Goal: Task Accomplishment & Management: Manage account settings

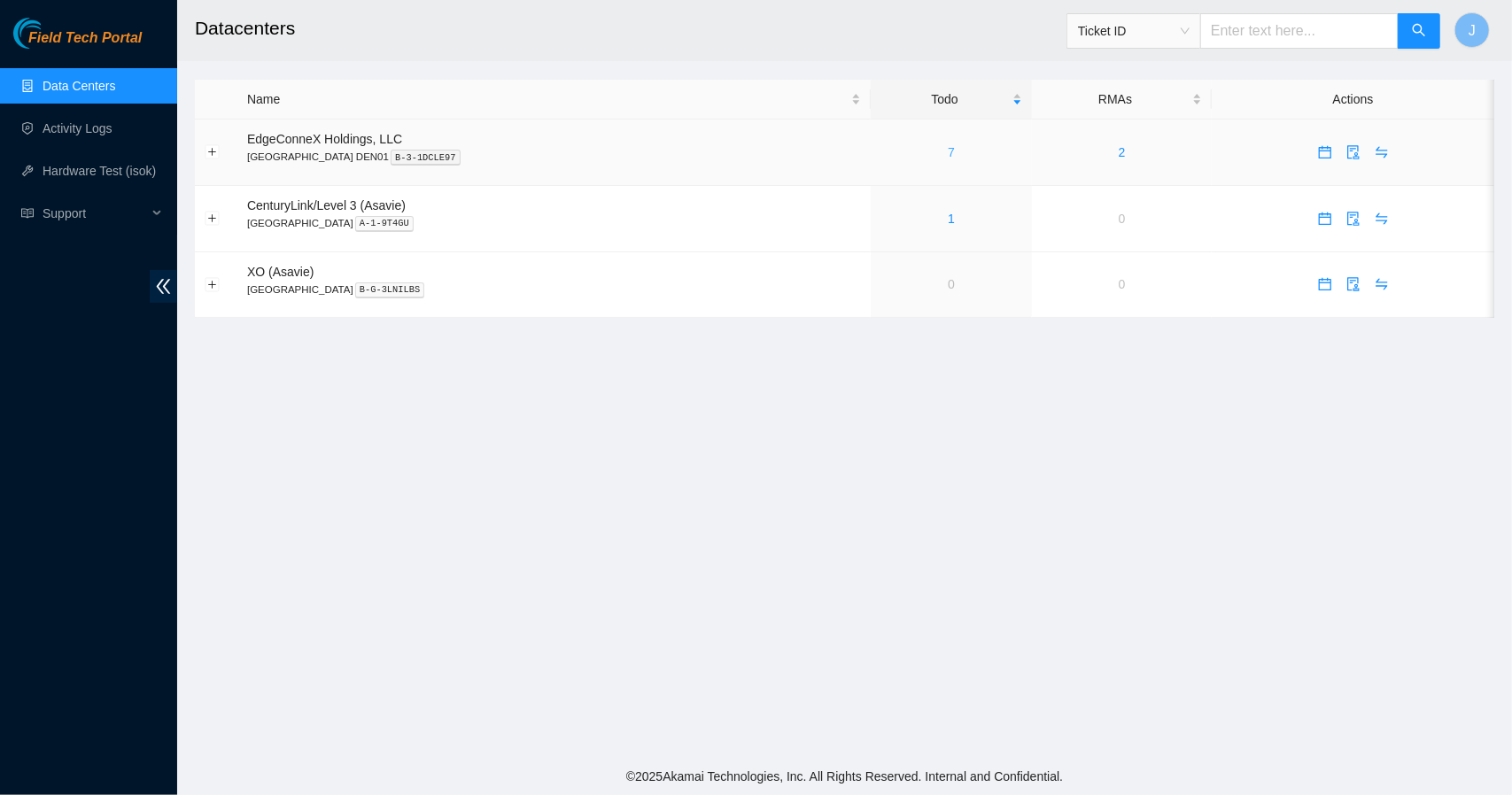
click at [947, 145] on link "7" at bounding box center [951, 151] width 8 height 14
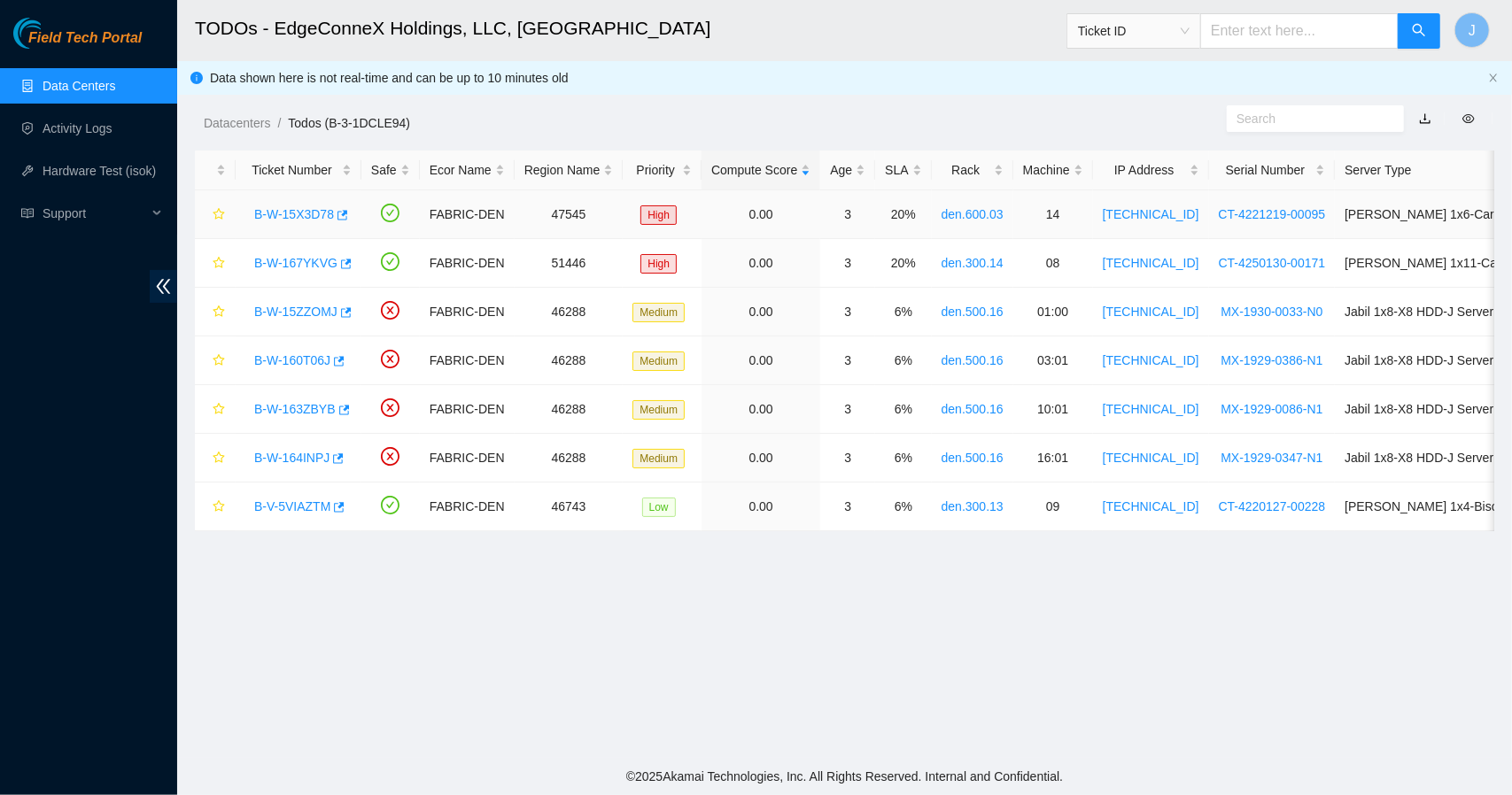
click at [305, 215] on link "B-W-15X3D78" at bounding box center [294, 214] width 80 height 14
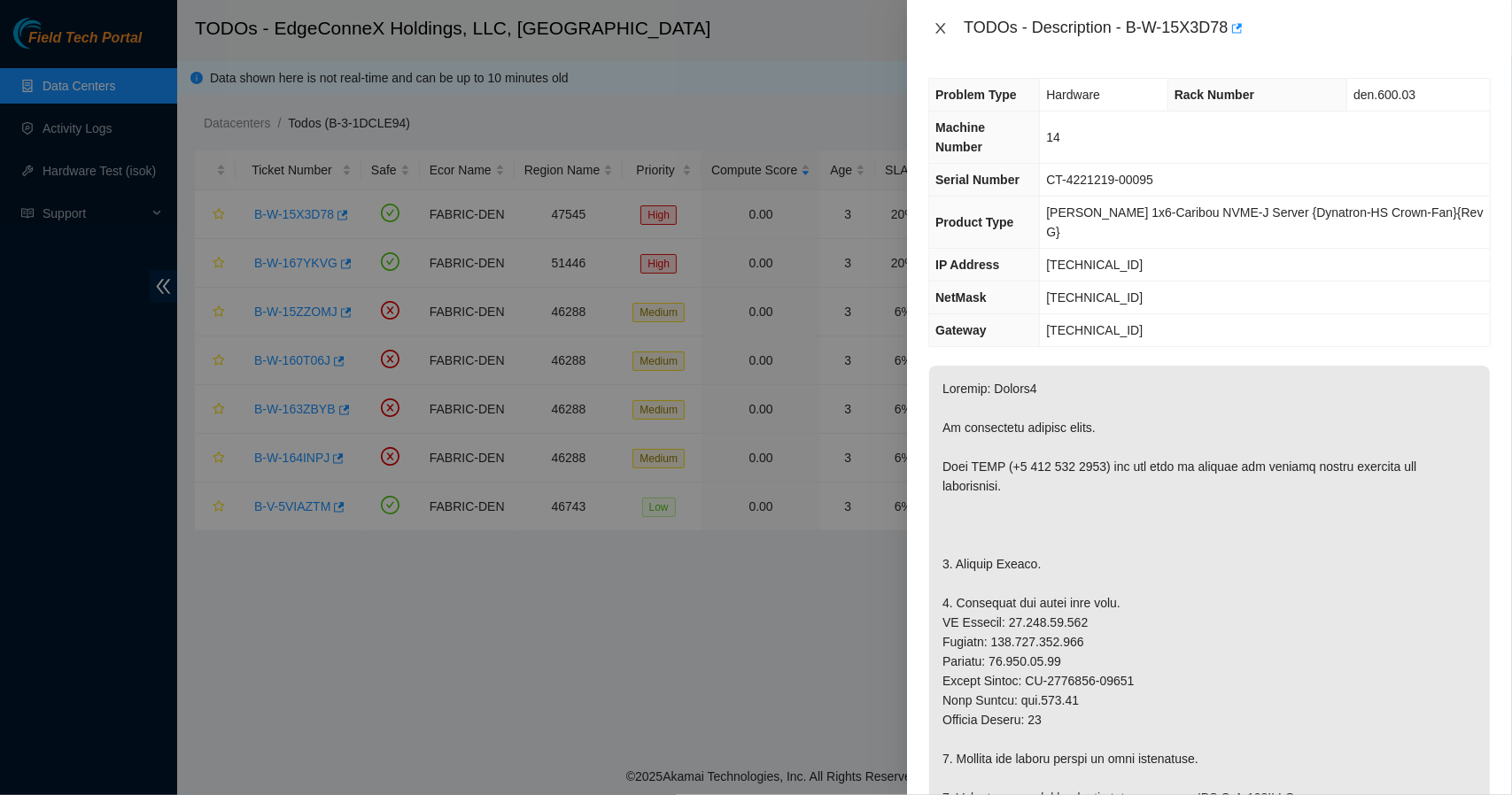
click at [947, 32] on icon "close" at bounding box center [940, 28] width 14 height 14
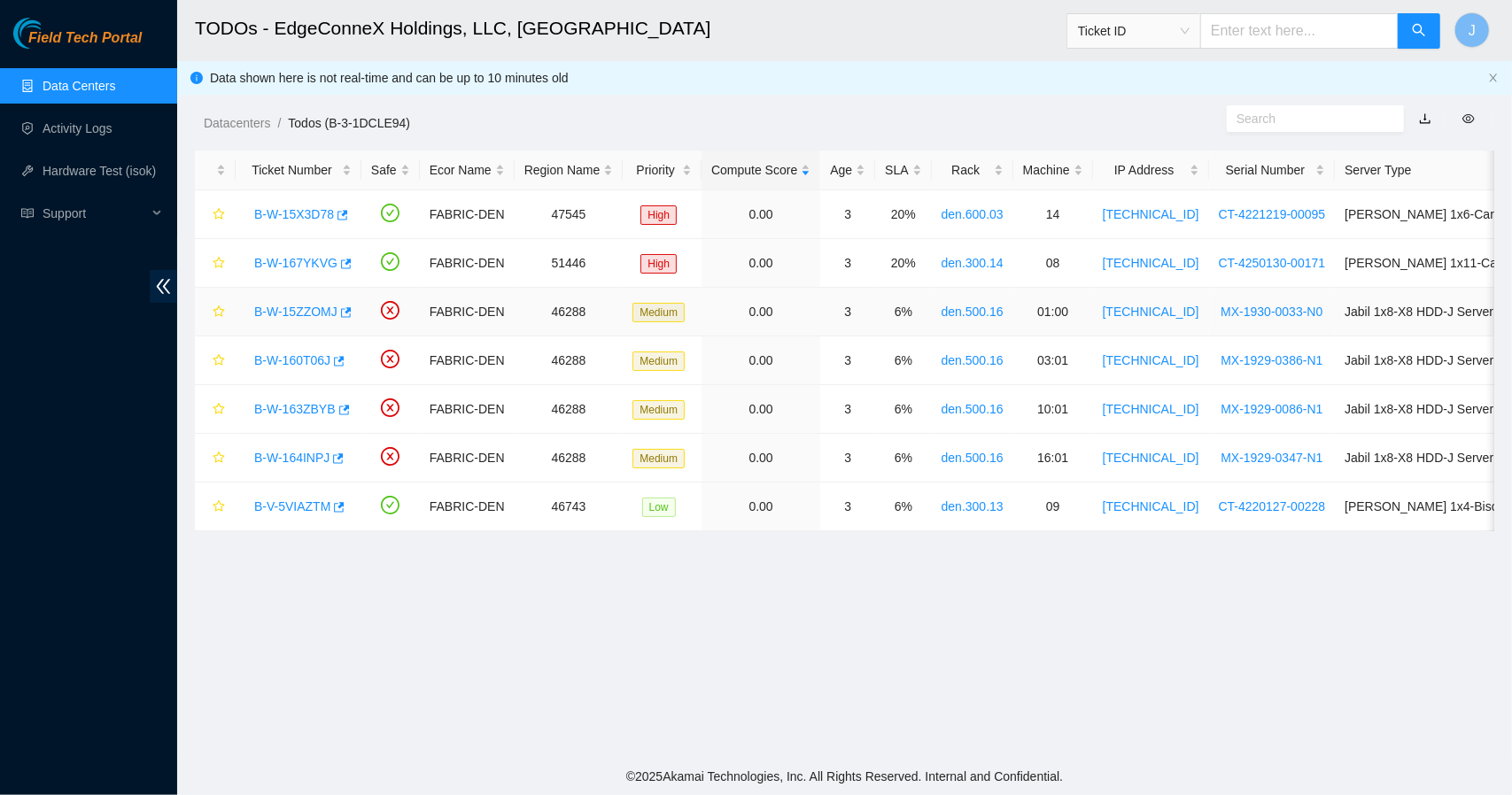
click at [302, 326] on td "B-W-15ZZOMJ" at bounding box center [298, 312] width 126 height 49
click at [320, 300] on div "B-W-15ZZOMJ" at bounding box center [298, 311] width 106 height 28
click at [311, 323] on div "B-W-15ZZOMJ" at bounding box center [298, 311] width 106 height 28
click at [311, 314] on link "B-W-15ZZOMJ" at bounding box center [295, 311] width 83 height 14
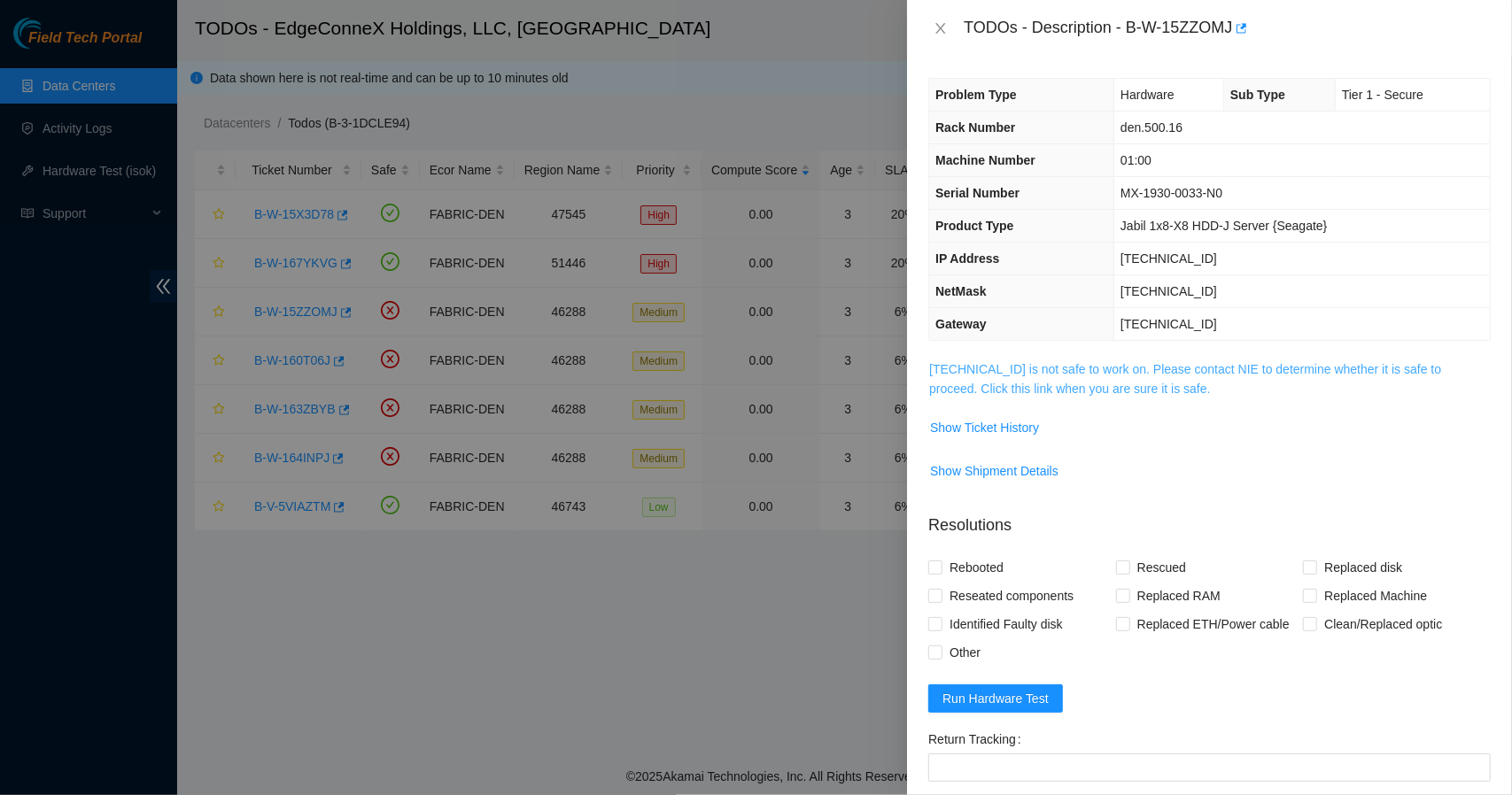
click at [1034, 384] on link "[TECHNICAL_ID] is not safe to work on. Please contact NIE to determine whether …" at bounding box center [1186, 379] width 512 height 34
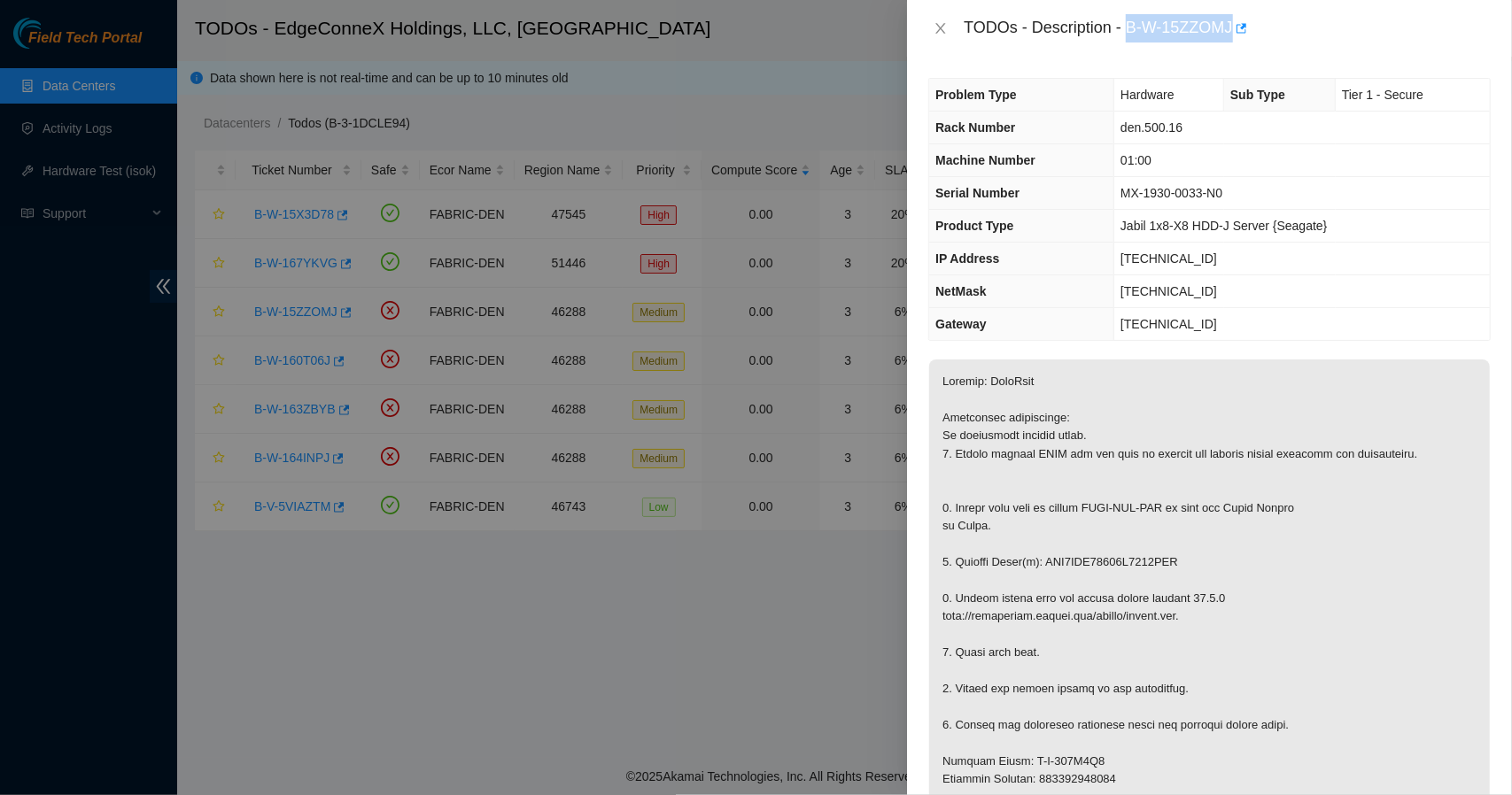
drag, startPoint x: 1233, startPoint y: 29, endPoint x: 1131, endPoint y: 36, distance: 102.2
click at [1131, 36] on div "TODOs - Description - B-W-15ZZOMJ" at bounding box center [1227, 28] width 527 height 28
copy div "B-W-15ZZOMJ"
click at [785, 47] on div at bounding box center [756, 397] width 1512 height 795
click at [945, 35] on icon "close" at bounding box center [940, 28] width 14 height 14
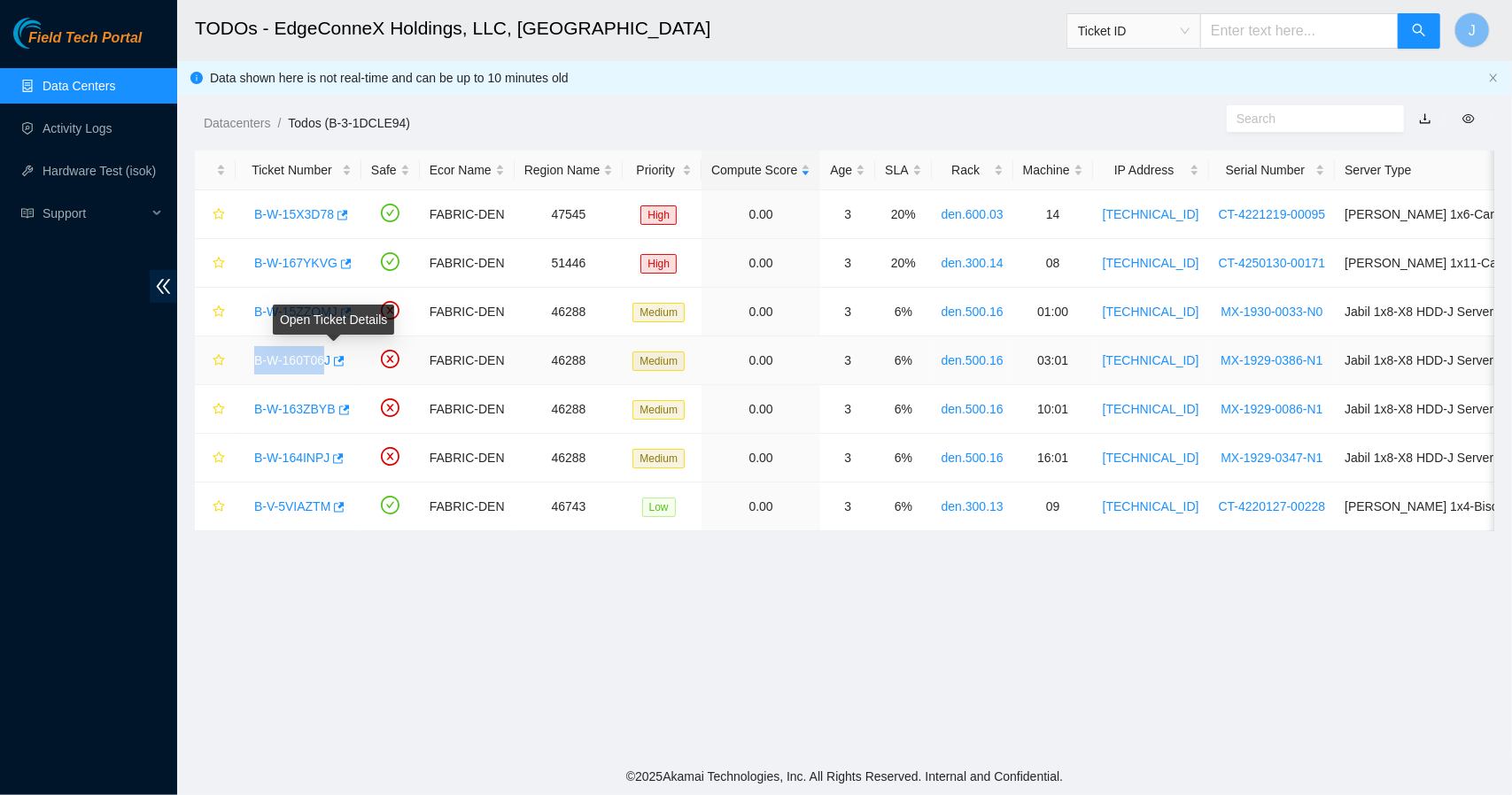
drag, startPoint x: 247, startPoint y: 357, endPoint x: 323, endPoint y: 364, distance: 76.3
click at [323, 364] on div "B-W-160T06J" at bounding box center [298, 360] width 106 height 28
copy link "B-W-160T06"
click at [866, 36] on h2 "TODOs - EdgeConneX Holdings, LLC, [GEOGRAPHIC_DATA]" at bounding box center [711, 28] width 1034 height 56
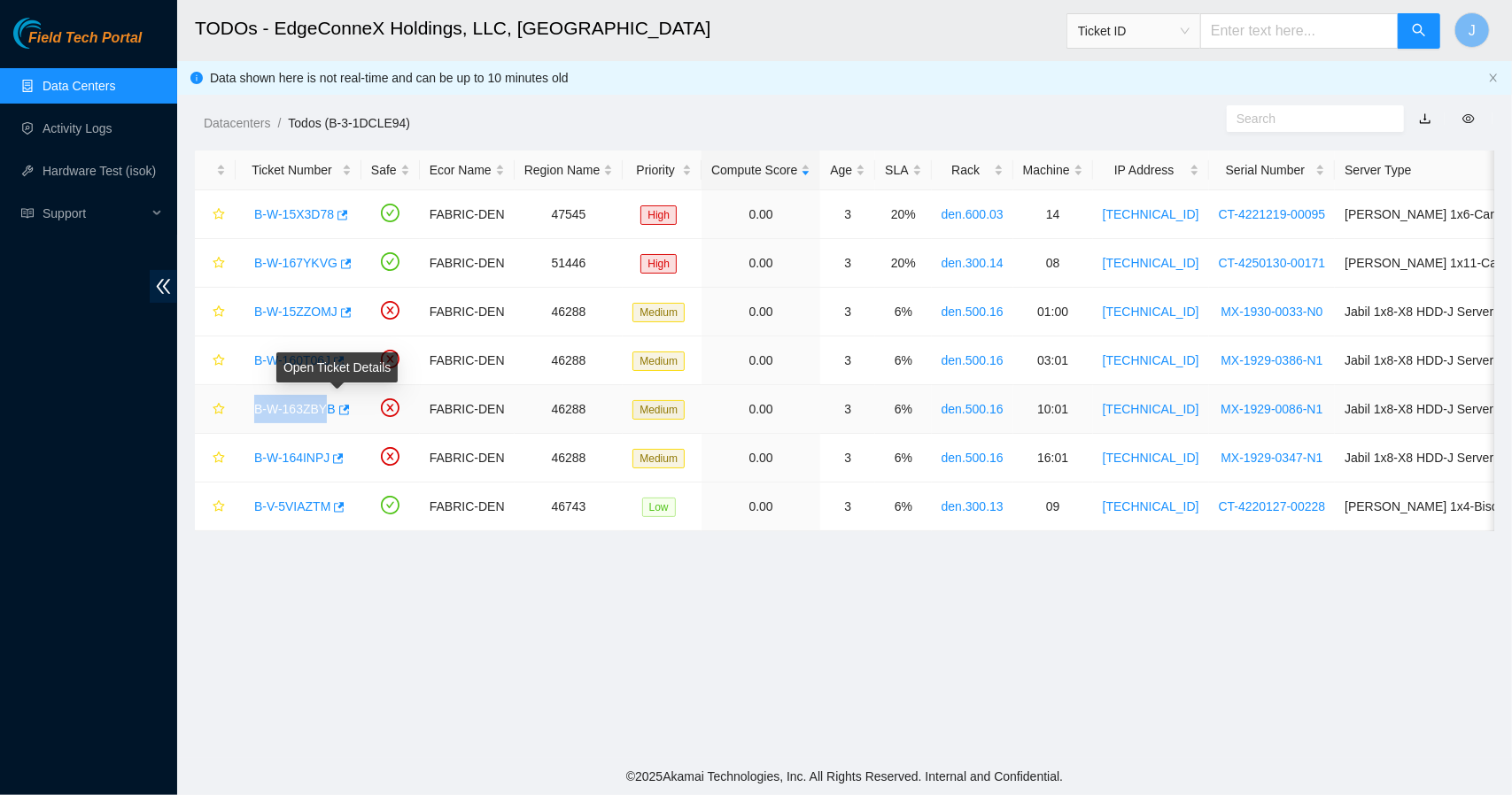
drag, startPoint x: 248, startPoint y: 401, endPoint x: 326, endPoint y: 416, distance: 79.4
click at [326, 416] on div "B-W-163ZBYB" at bounding box center [298, 409] width 106 height 28
click at [234, 405] on td at bounding box center [215, 410] width 40 height 49
drag, startPoint x: 248, startPoint y: 406, endPoint x: 327, endPoint y: 410, distance: 79.1
click at [327, 410] on div "B-W-163ZBYB" at bounding box center [298, 409] width 106 height 28
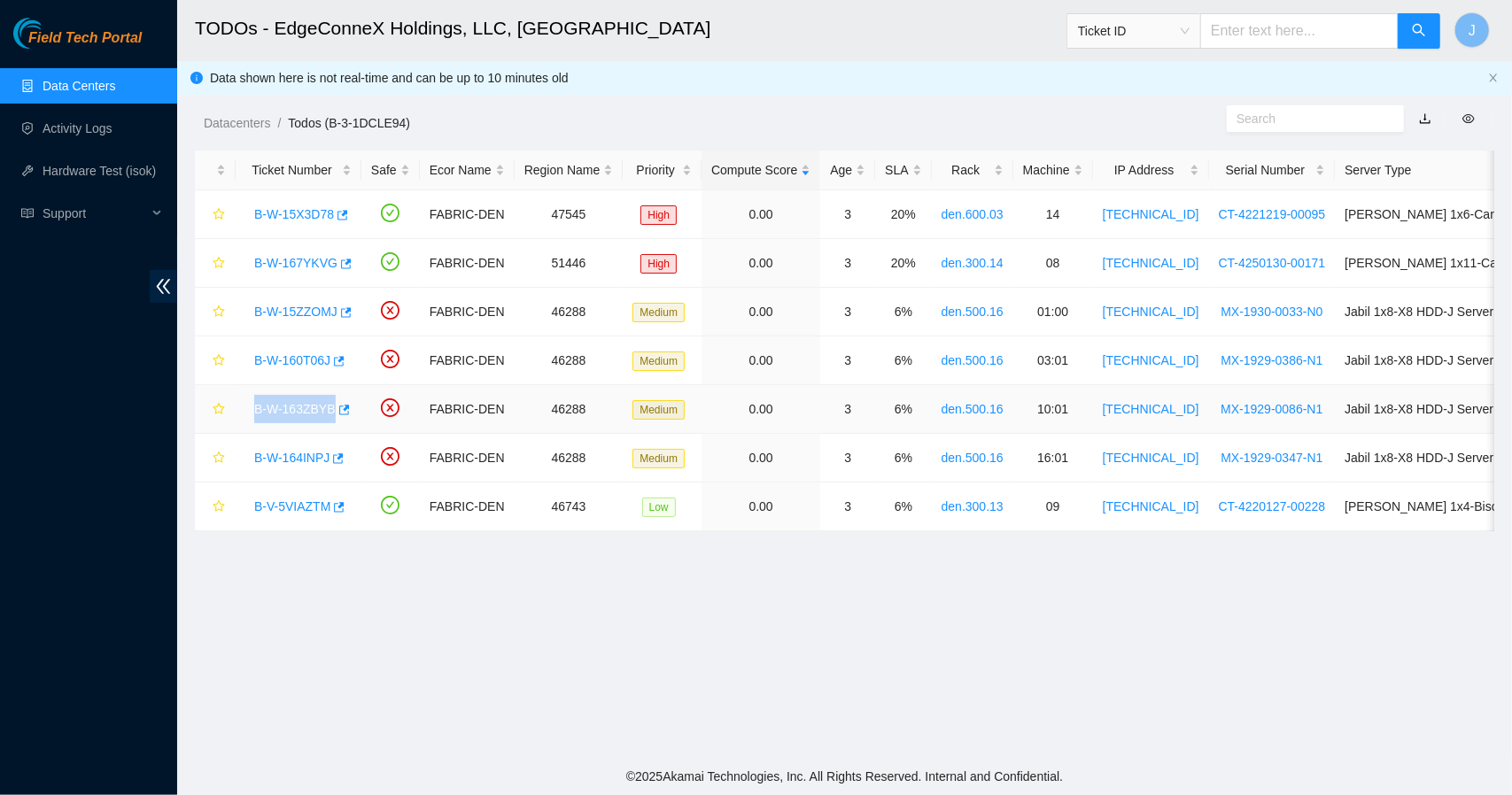
copy link "B-W-163ZBYB"
click at [1416, 686] on main "TODOs - EdgeConneX Holdings, LLC, [GEOGRAPHIC_DATA] DEN01 Ticket ID J Data show…" at bounding box center [844, 379] width 1335 height 758
drag, startPoint x: 243, startPoint y: 452, endPoint x: 320, endPoint y: 461, distance: 77.5
click at [320, 461] on td "B-W-164INPJ" at bounding box center [298, 458] width 126 height 49
click at [239, 456] on td "B-W-164INPJ" at bounding box center [298, 458] width 126 height 49
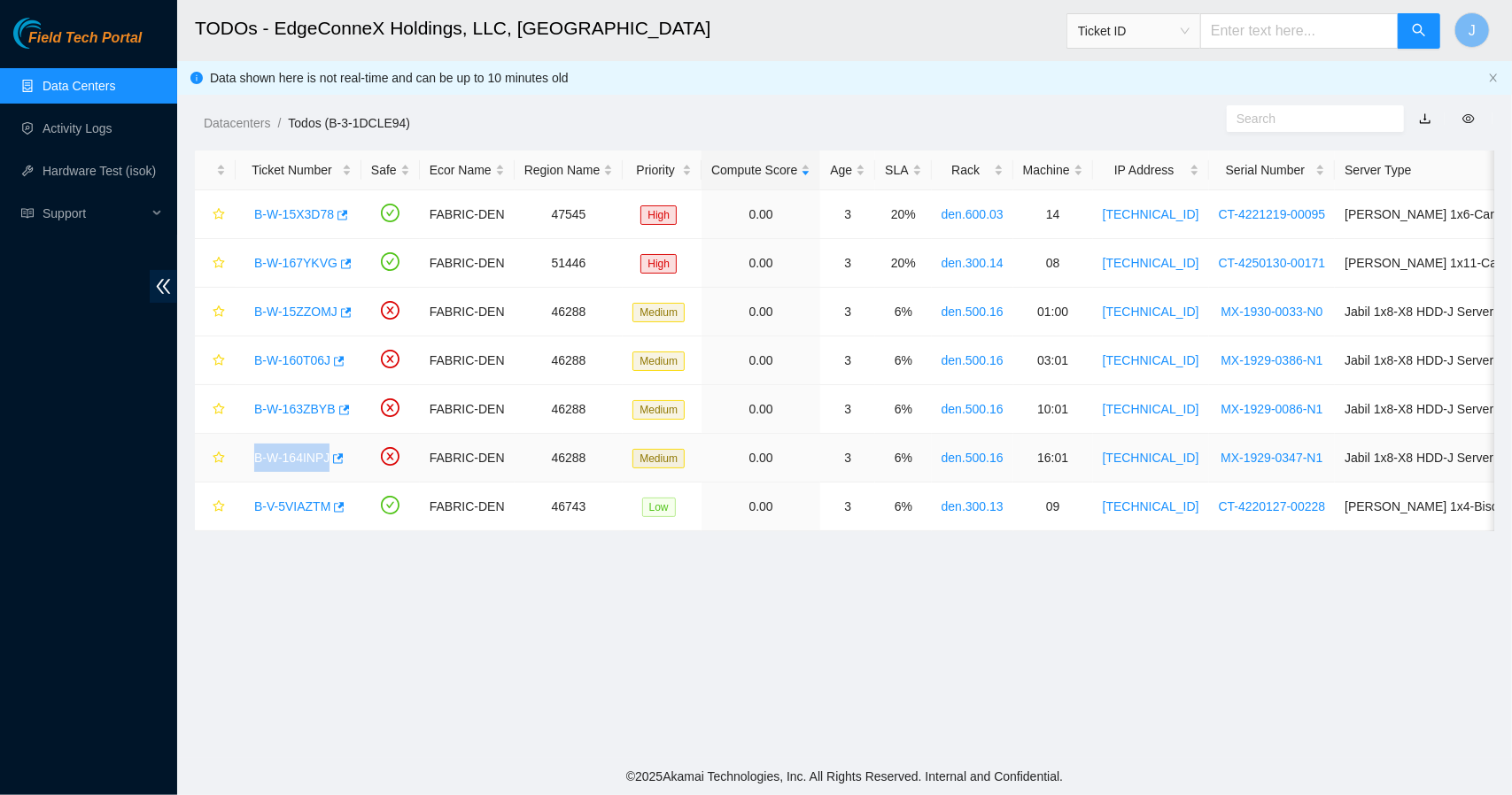
drag, startPoint x: 239, startPoint y: 456, endPoint x: 315, endPoint y: 469, distance: 77.1
click at [315, 469] on td "B-W-164INPJ" at bounding box center [298, 458] width 126 height 49
click at [310, 259] on link "B-W-167YKVG" at bounding box center [295, 262] width 83 height 14
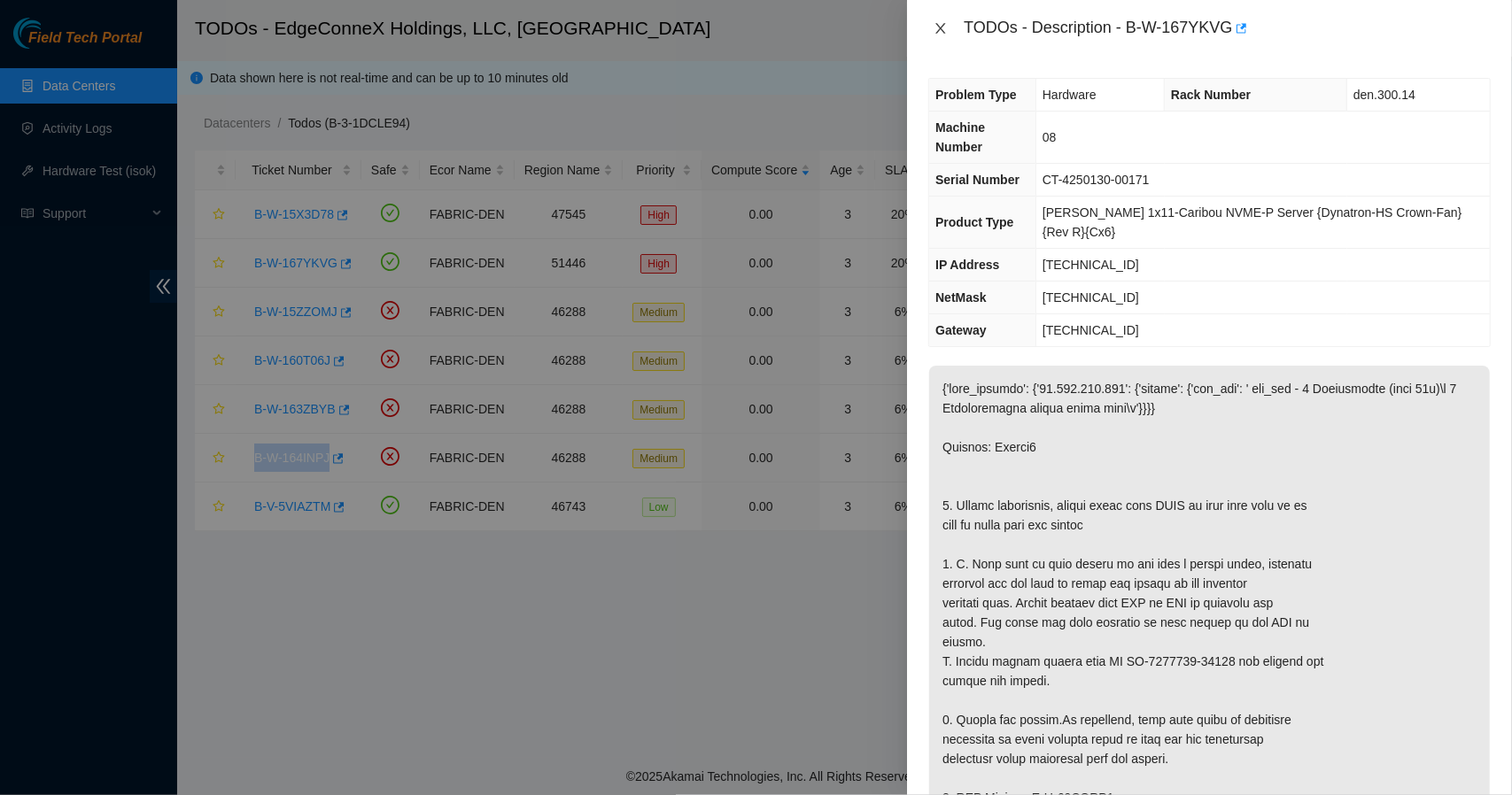
click at [946, 23] on icon "close" at bounding box center [940, 28] width 14 height 14
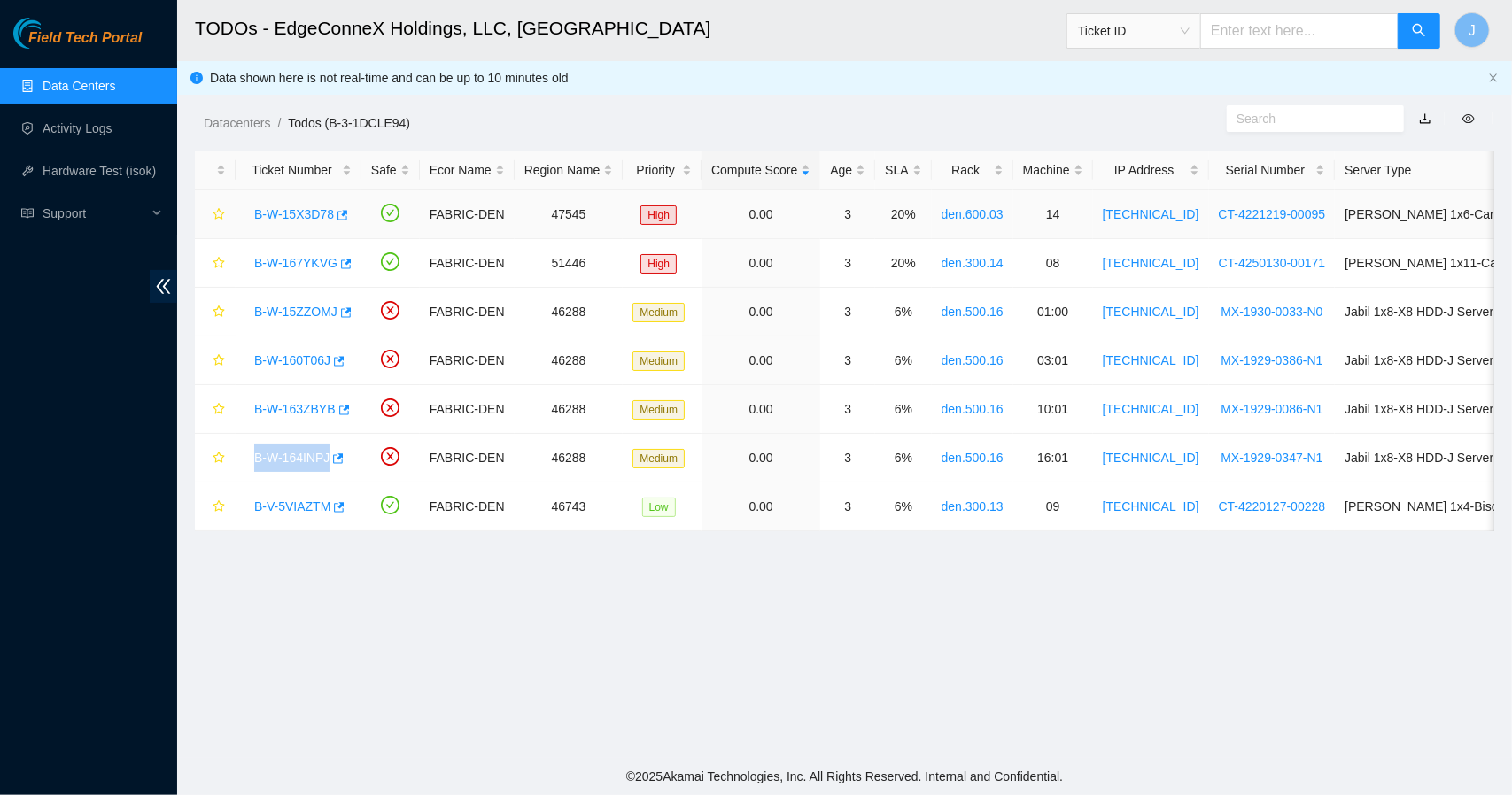
click at [295, 210] on link "B-W-15X3D78" at bounding box center [294, 214] width 80 height 14
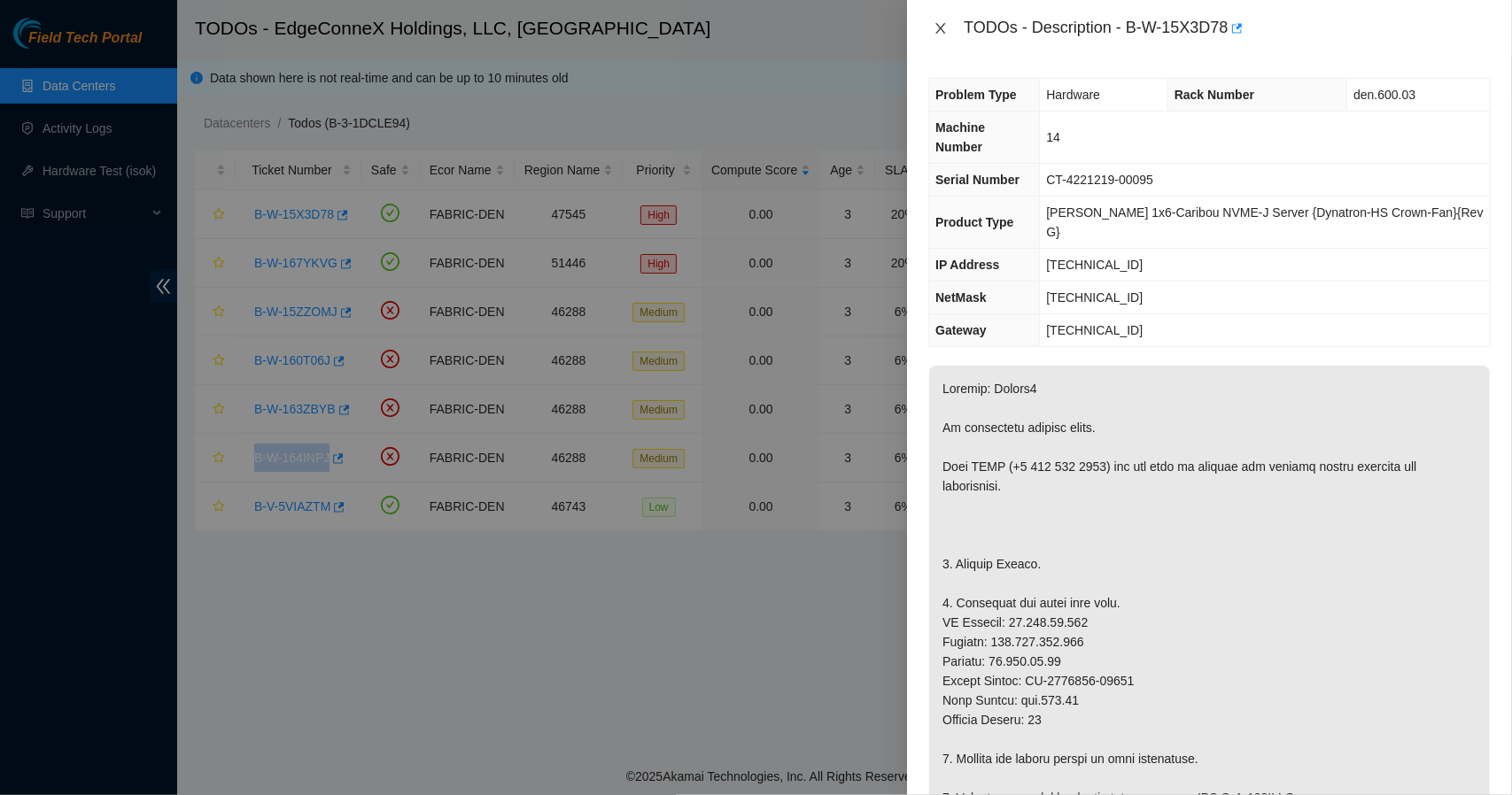
click at [943, 30] on icon "close" at bounding box center [941, 27] width 9 height 10
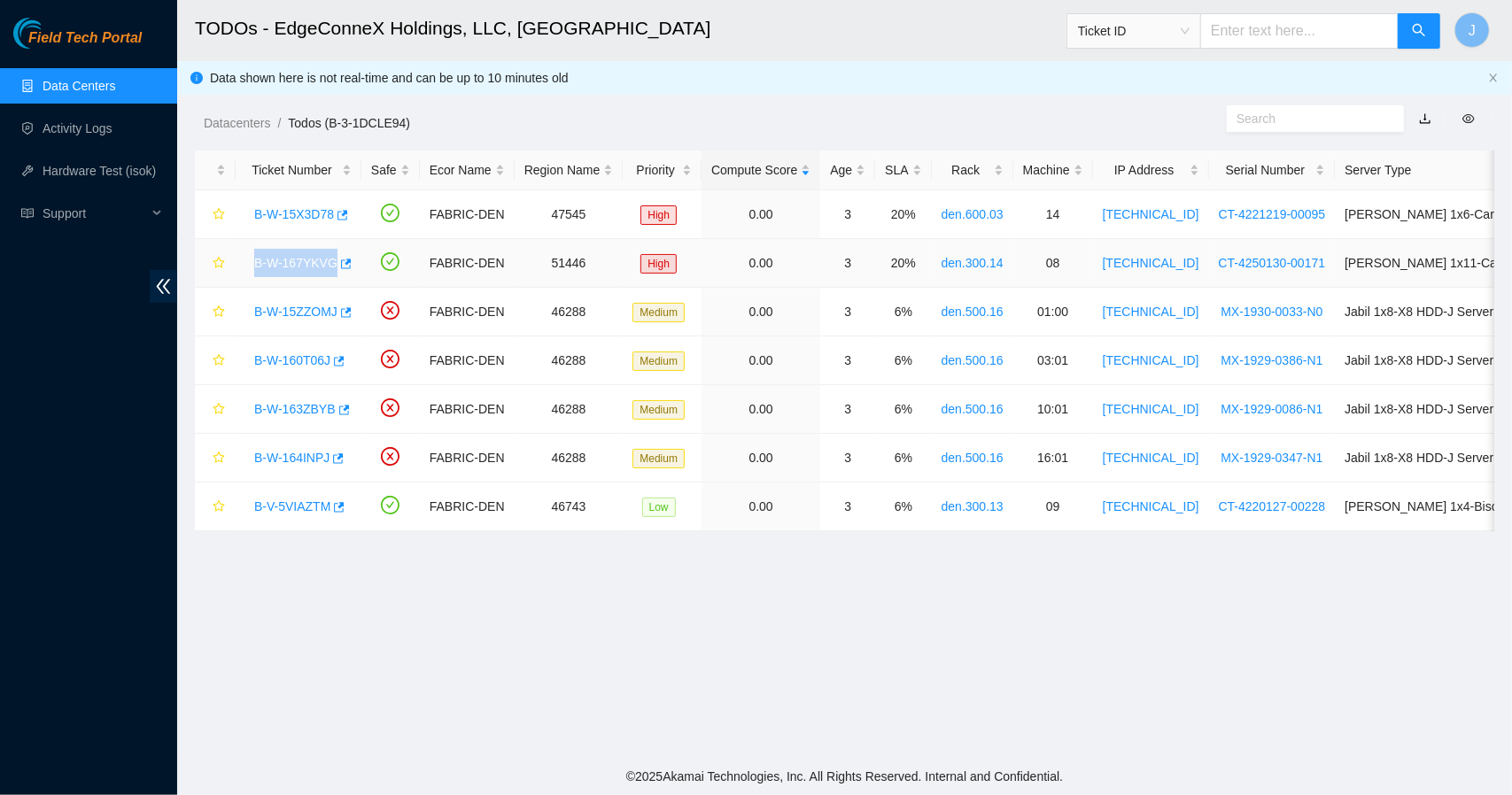
drag, startPoint x: 240, startPoint y: 264, endPoint x: 331, endPoint y: 264, distance: 91.0
click at [331, 264] on td "B-W-167YKVG" at bounding box center [298, 263] width 126 height 49
copy link "B-W-167YKVG"
click at [303, 263] on link "B-W-167YKVG" at bounding box center [295, 262] width 83 height 14
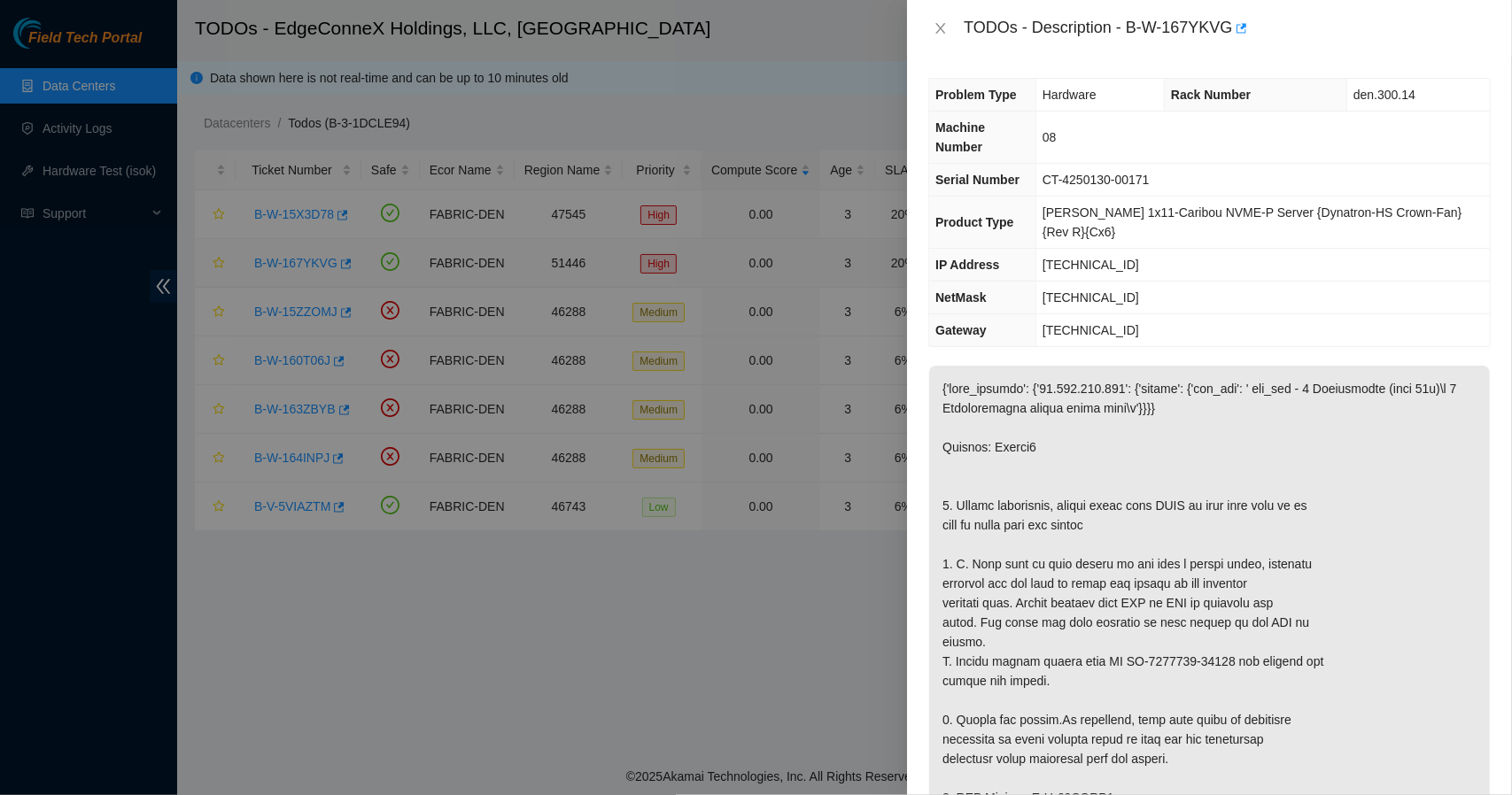
click at [303, 263] on div at bounding box center [756, 397] width 1512 height 795
click at [937, 31] on icon "close" at bounding box center [940, 28] width 14 height 14
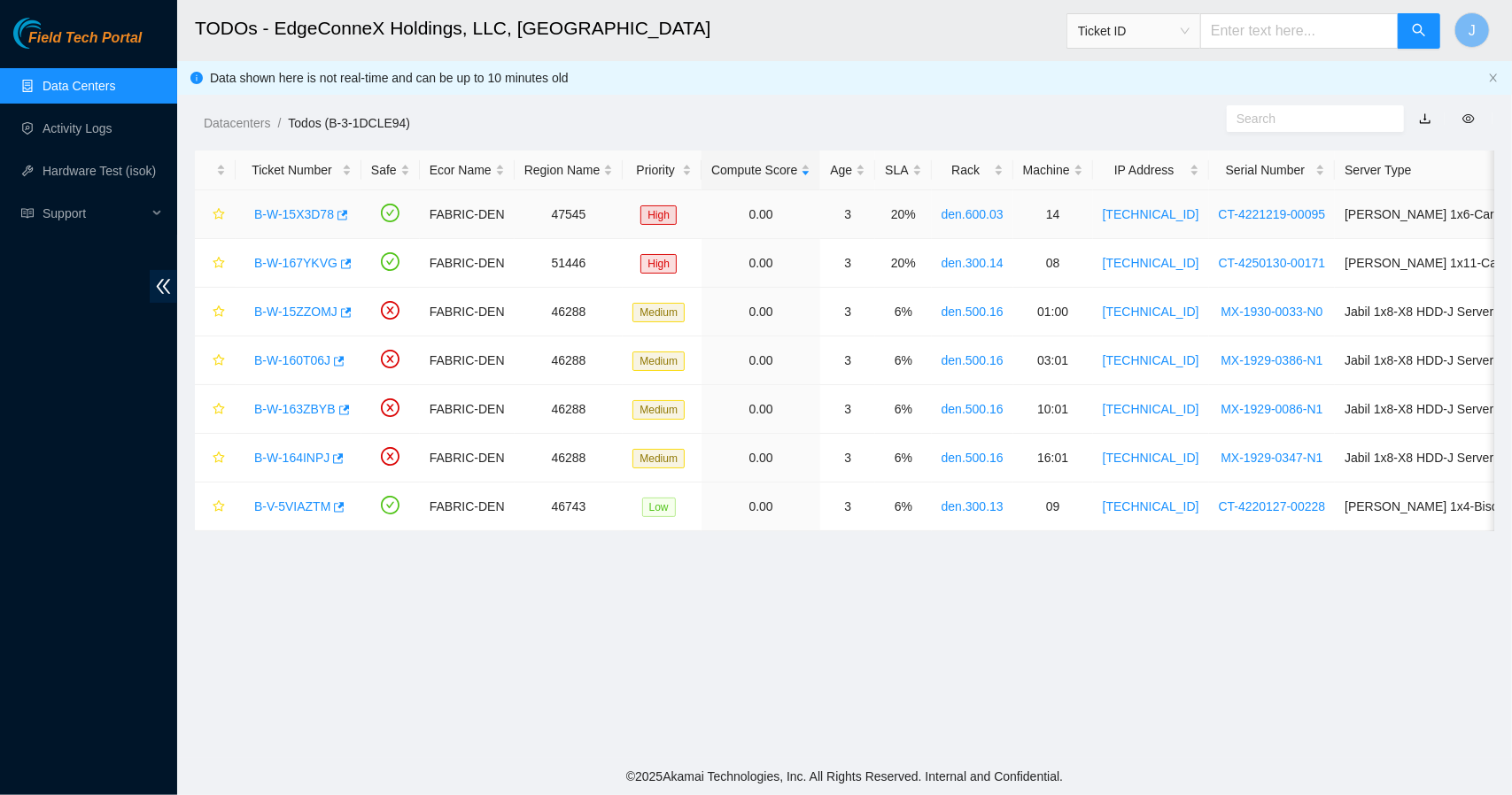
click at [310, 212] on link "B-W-15X3D78" at bounding box center [294, 214] width 80 height 14
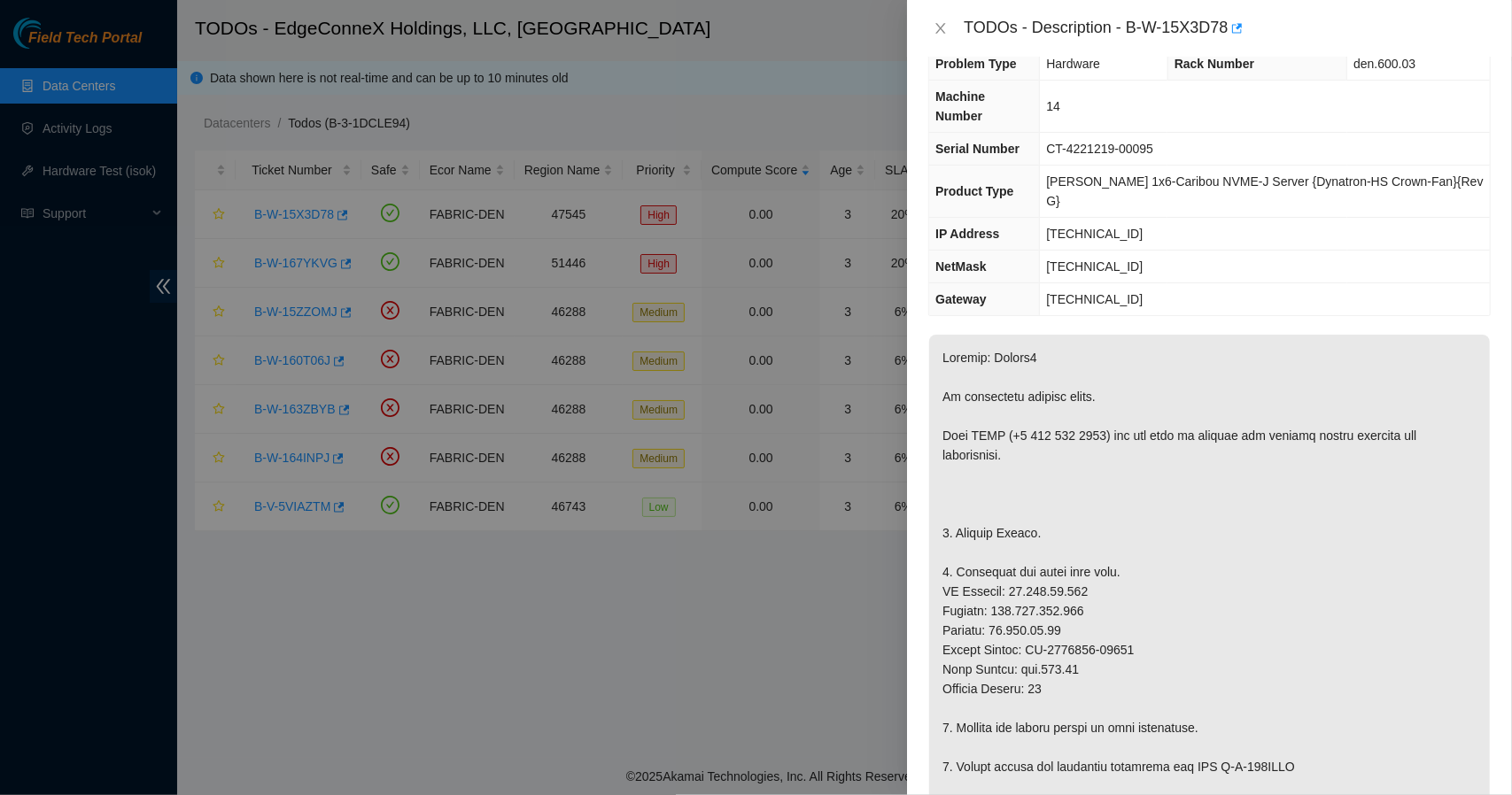
scroll to position [36, 0]
